Goal: Transaction & Acquisition: Purchase product/service

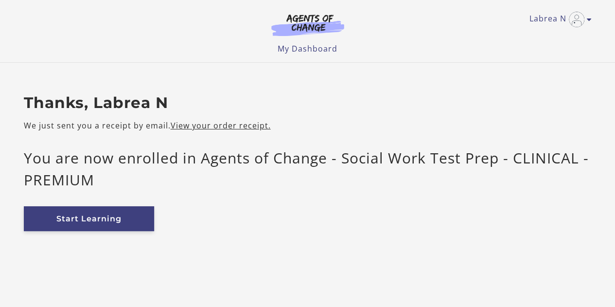
click at [113, 213] on link "Start Learning" at bounding box center [89, 218] width 130 height 25
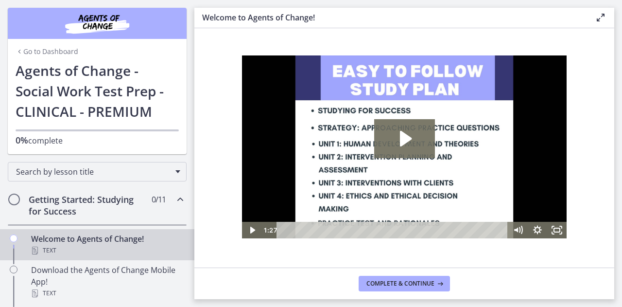
click at [41, 48] on link "Go to Dashboard" at bounding box center [47, 52] width 63 height 10
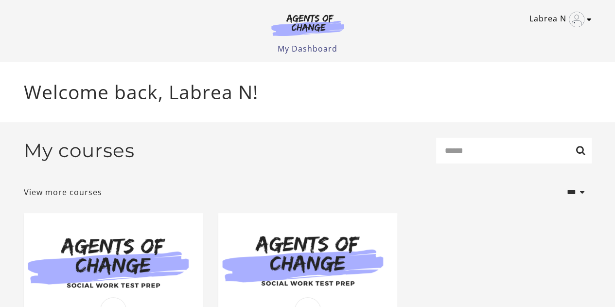
click at [572, 21] on img "Toggle menu" at bounding box center [577, 20] width 16 height 16
click at [545, 37] on link "My Account" at bounding box center [551, 35] width 86 height 17
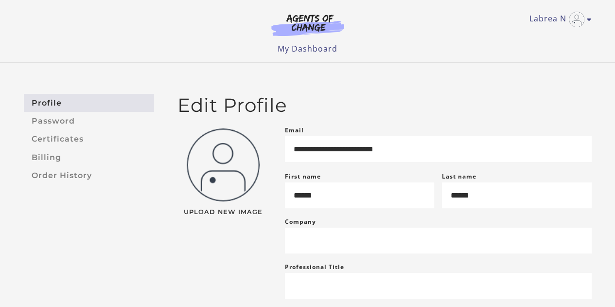
click at [320, 25] on img at bounding box center [307, 25] width 93 height 22
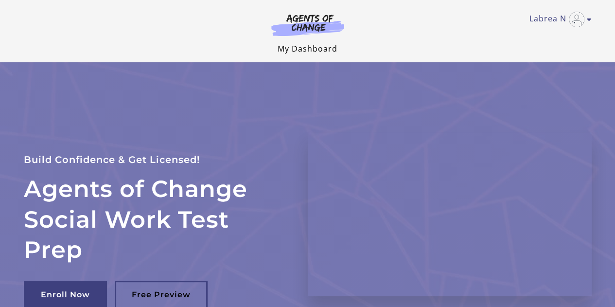
click at [310, 50] on link "My Dashboard" at bounding box center [308, 48] width 60 height 11
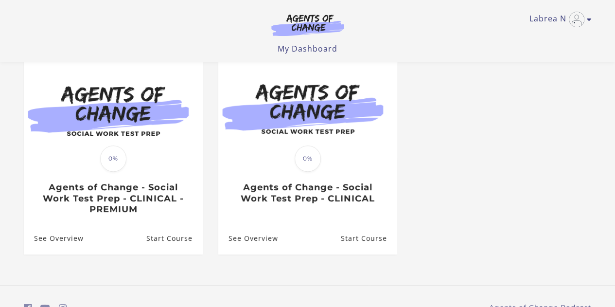
scroll to position [97, 0]
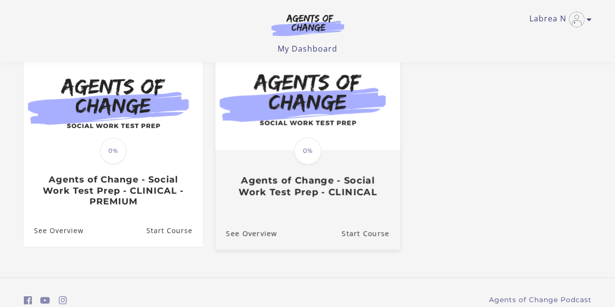
click at [304, 151] on span "0%" at bounding box center [307, 150] width 27 height 27
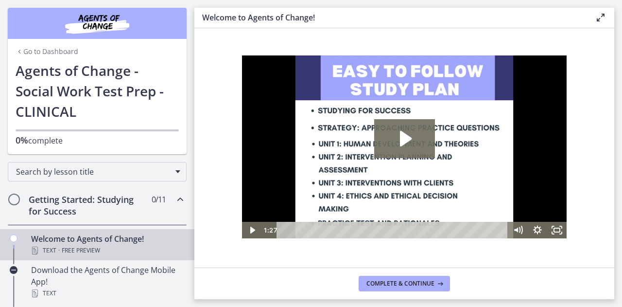
click at [23, 53] on link "Go to Dashboard" at bounding box center [47, 52] width 63 height 10
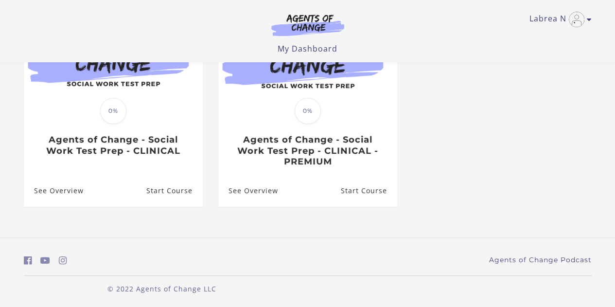
scroll to position [140, 0]
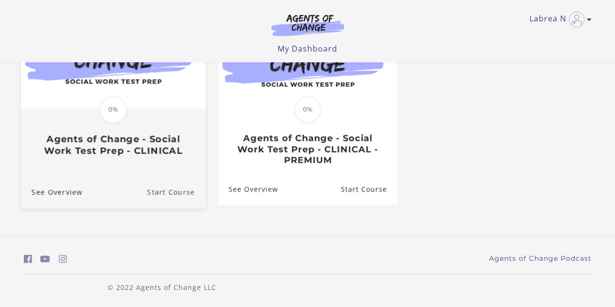
click at [172, 194] on link "Start Course" at bounding box center [176, 191] width 58 height 33
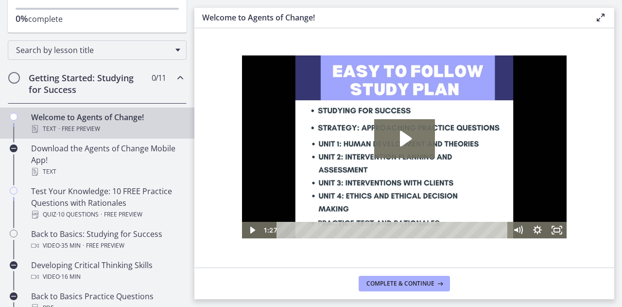
scroll to position [109, 0]
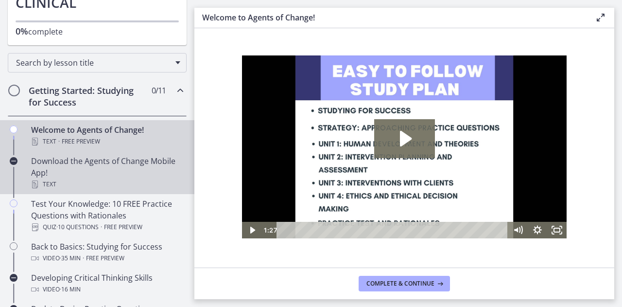
click at [105, 170] on div "Download the Agents of Change Mobile App! Text" at bounding box center [107, 172] width 152 height 35
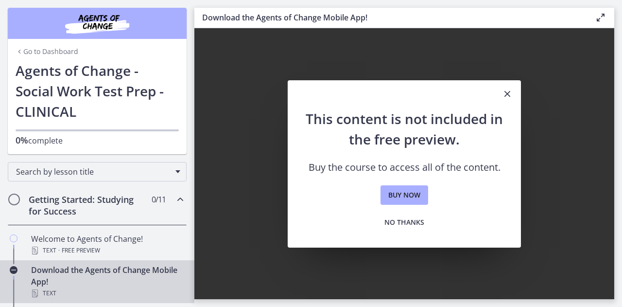
click at [52, 52] on link "Go to Dashboard" at bounding box center [47, 52] width 63 height 10
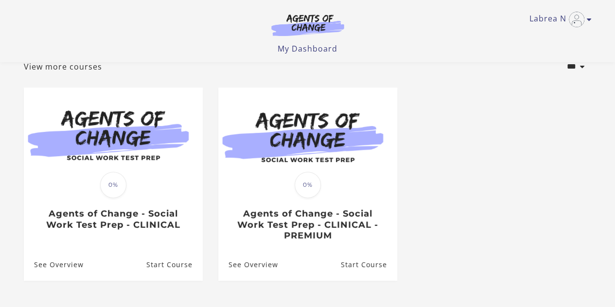
scroll to position [140, 0]
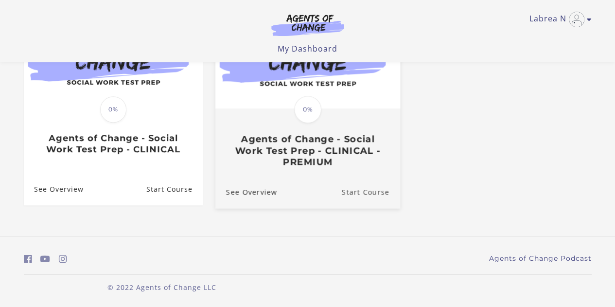
click at [361, 191] on link "Start Course" at bounding box center [370, 191] width 58 height 33
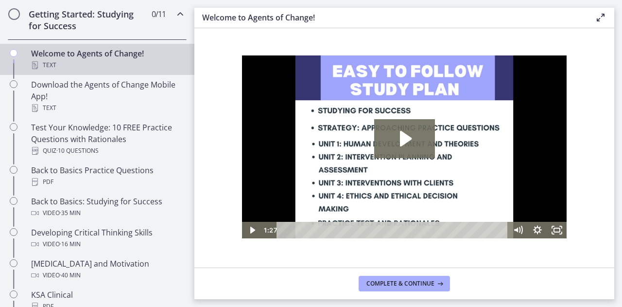
scroll to position [137, 0]
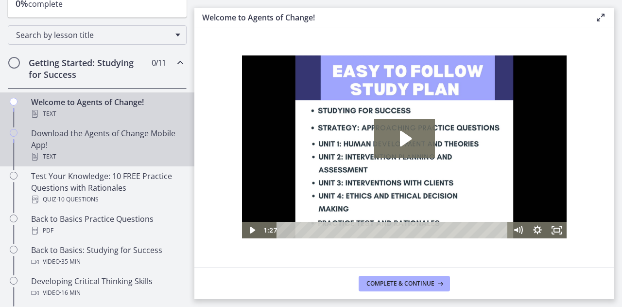
click at [69, 142] on div "Download the Agents of Change Mobile App! Text" at bounding box center [107, 144] width 152 height 35
